Goal: Task Accomplishment & Management: Use online tool/utility

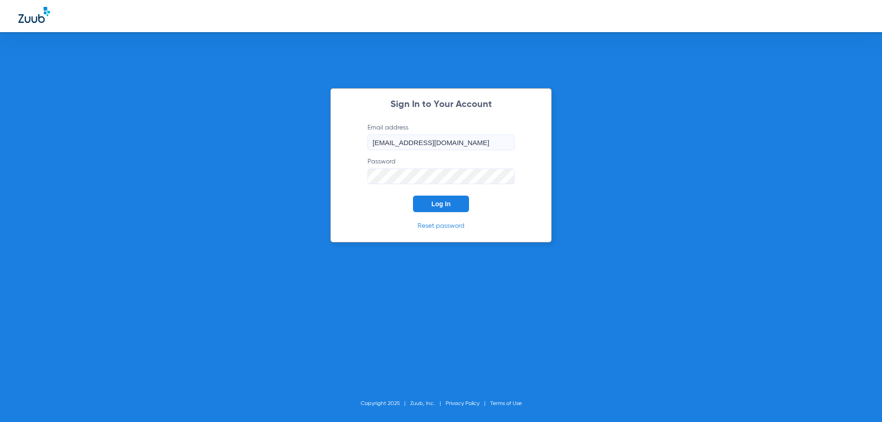
click at [438, 209] on button "Log In" at bounding box center [441, 204] width 56 height 17
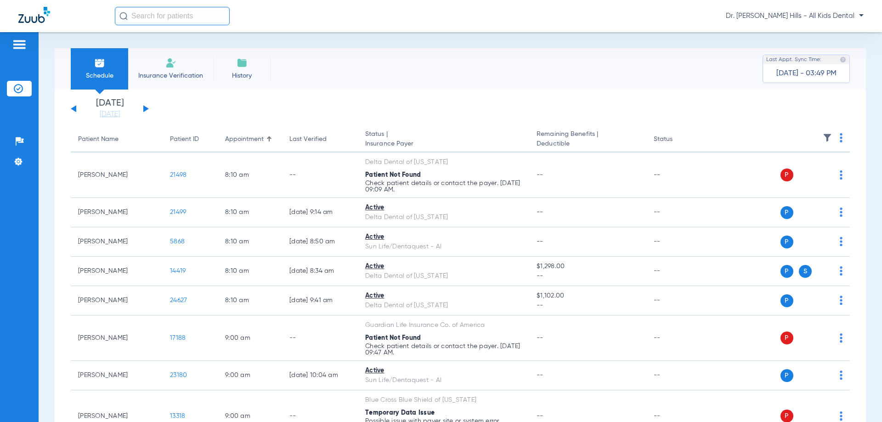
click at [166, 71] on span "Insurance Verification" at bounding box center [170, 75] width 71 height 9
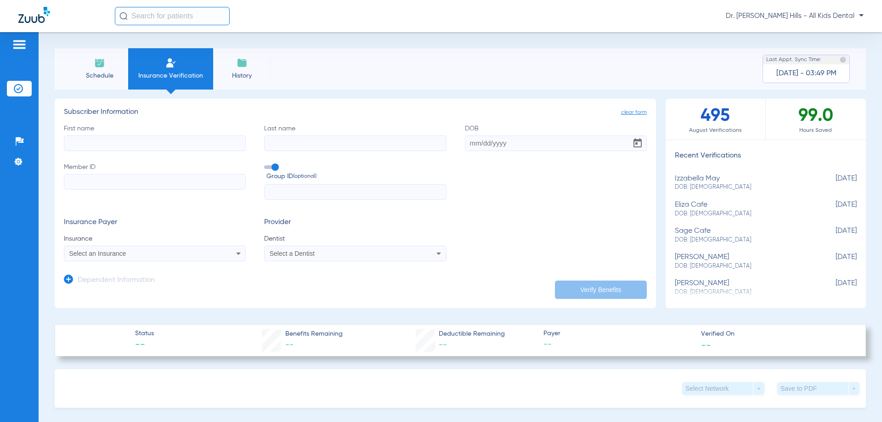
click at [126, 147] on input "First name" at bounding box center [155, 143] width 182 height 16
type input "[PERSON_NAME]"
click at [470, 145] on input "DOB" at bounding box center [556, 143] width 182 height 16
type input "[DATE]"
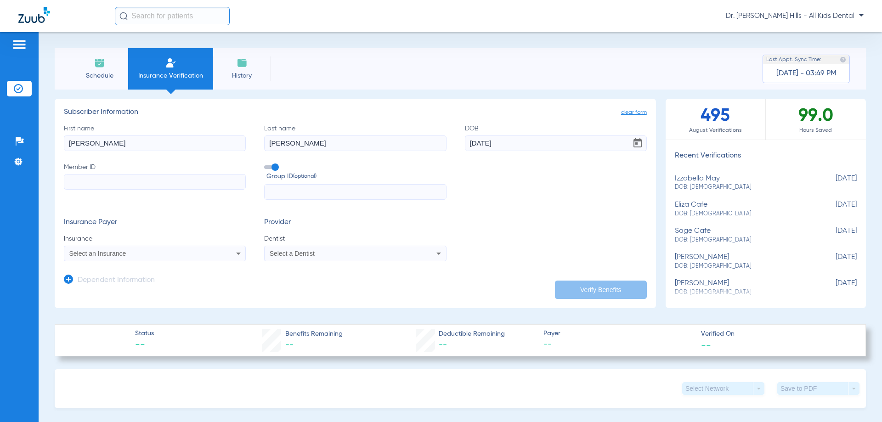
click at [169, 183] on input "Member ID" at bounding box center [155, 182] width 182 height 16
click at [101, 254] on span "Select an Insurance" at bounding box center [97, 253] width 57 height 7
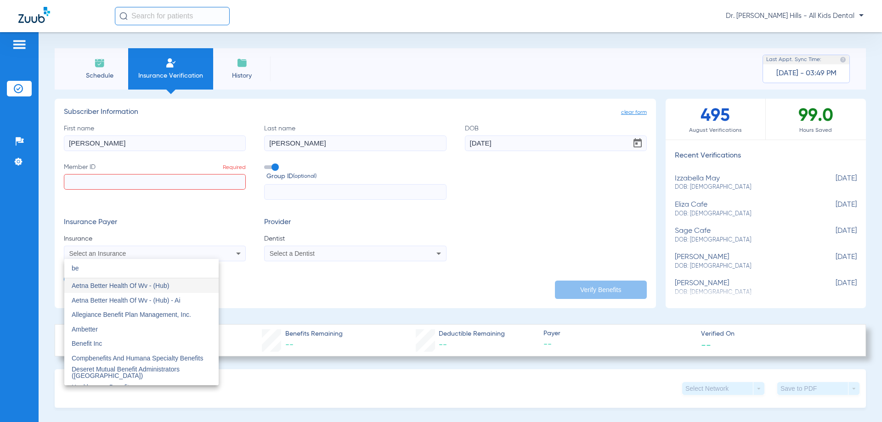
type input "b"
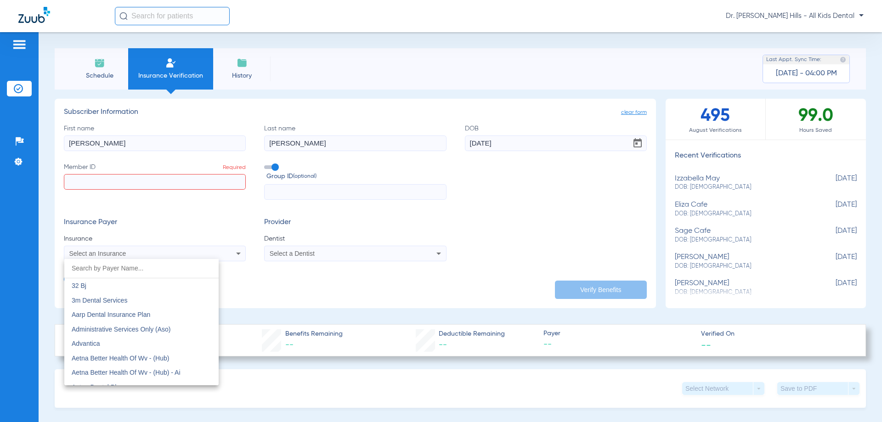
click at [28, 49] on div at bounding box center [441, 211] width 882 height 422
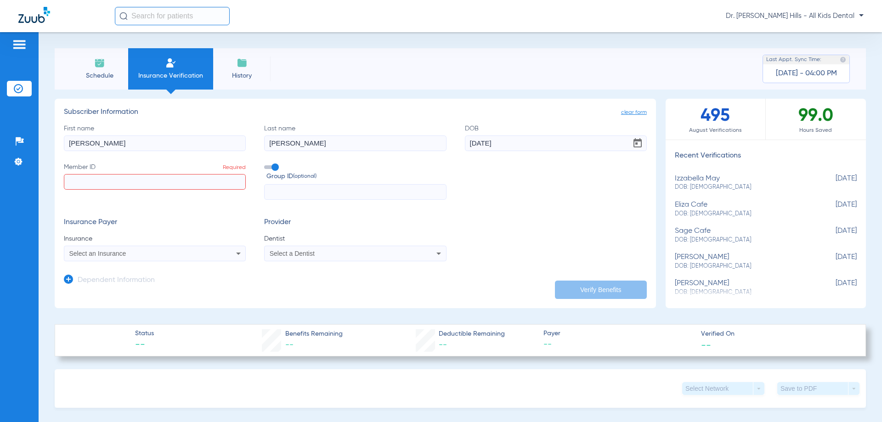
click at [14, 45] on img at bounding box center [19, 44] width 15 height 11
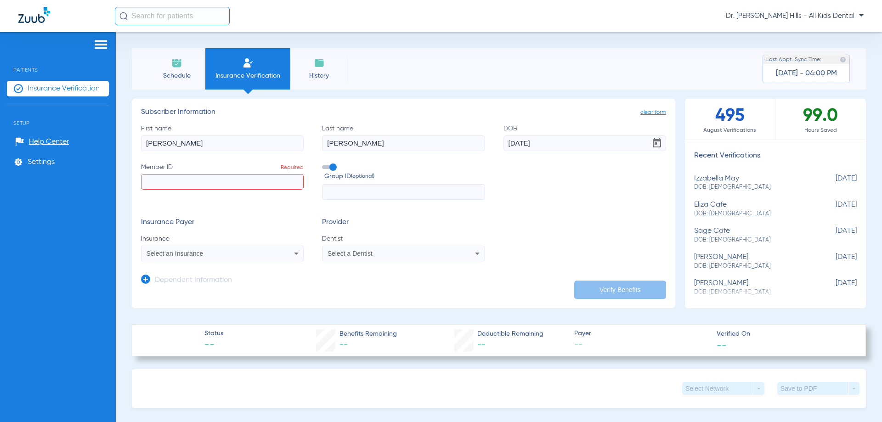
click at [144, 74] on div "Schedule Insurance Verification History Last Appt. Sync Time: [DATE] - 04:00 PM" at bounding box center [499, 68] width 734 height 41
click at [169, 76] on span "Schedule" at bounding box center [177, 75] width 44 height 9
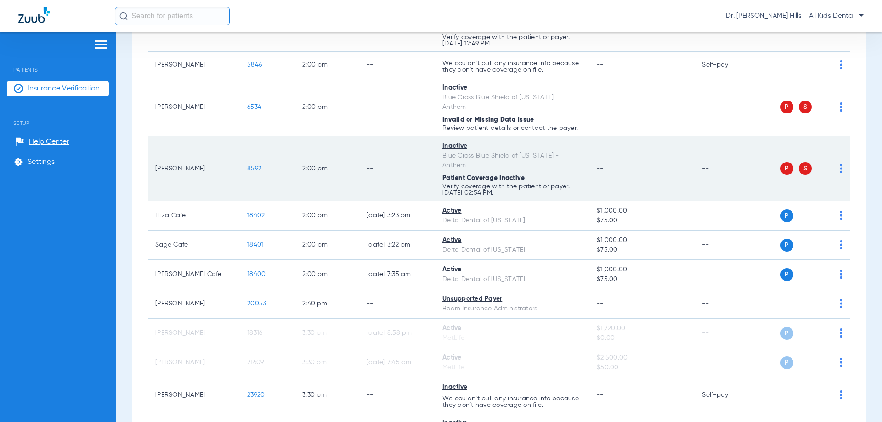
scroll to position [1164, 0]
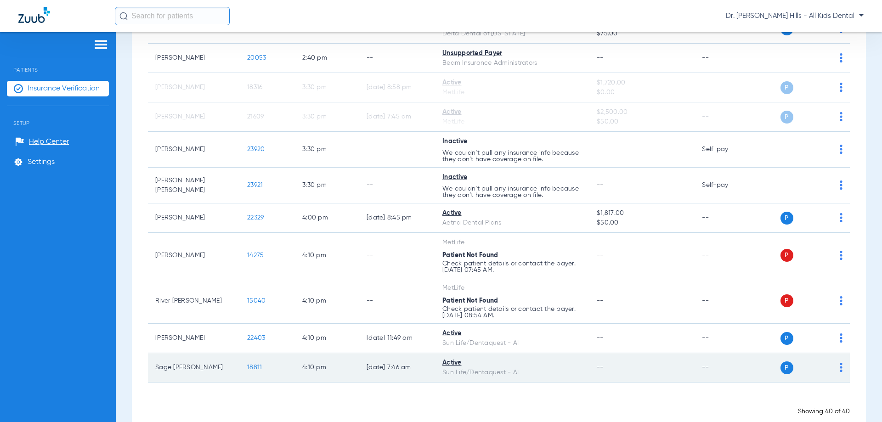
click at [772, 361] on div "P S" at bounding box center [799, 367] width 86 height 13
click at [780, 361] on span "P" at bounding box center [786, 367] width 13 height 13
click at [840, 363] on img at bounding box center [841, 367] width 3 height 9
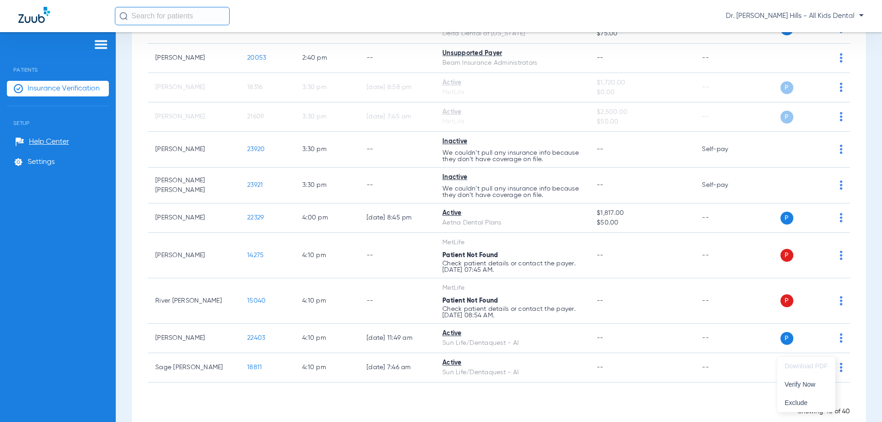
click at [542, 368] on div at bounding box center [441, 211] width 882 height 422
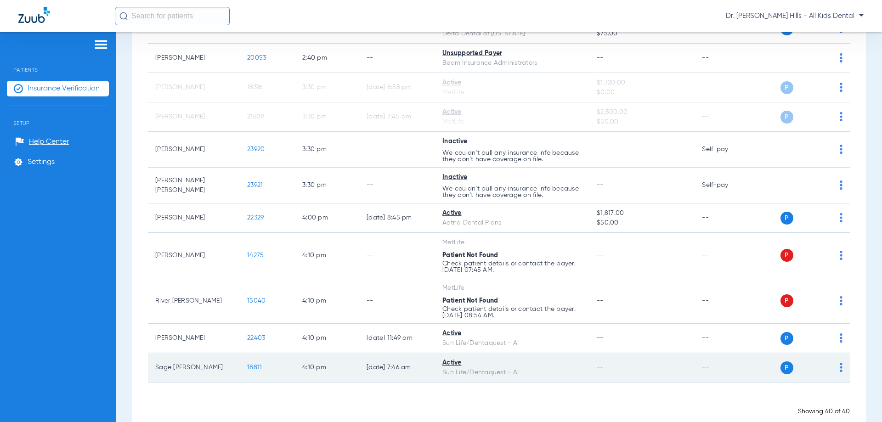
click at [257, 364] on span "18811" at bounding box center [254, 367] width 15 height 6
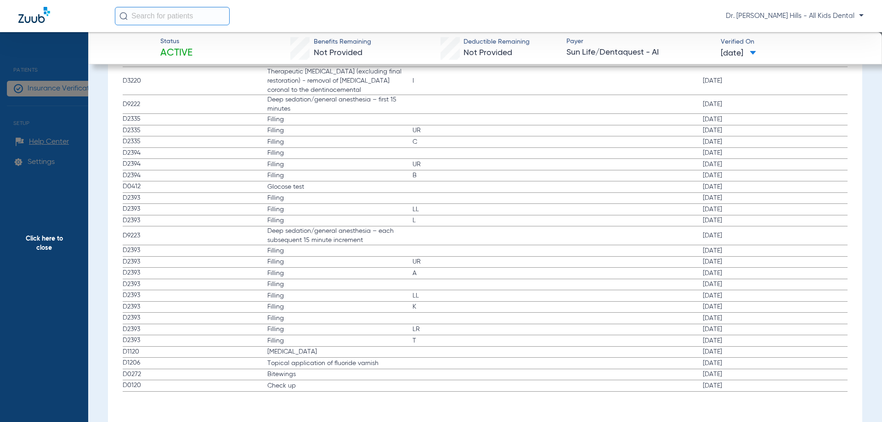
scroll to position [1367, 0]
